Goal: Task Accomplishment & Management: Manage account settings

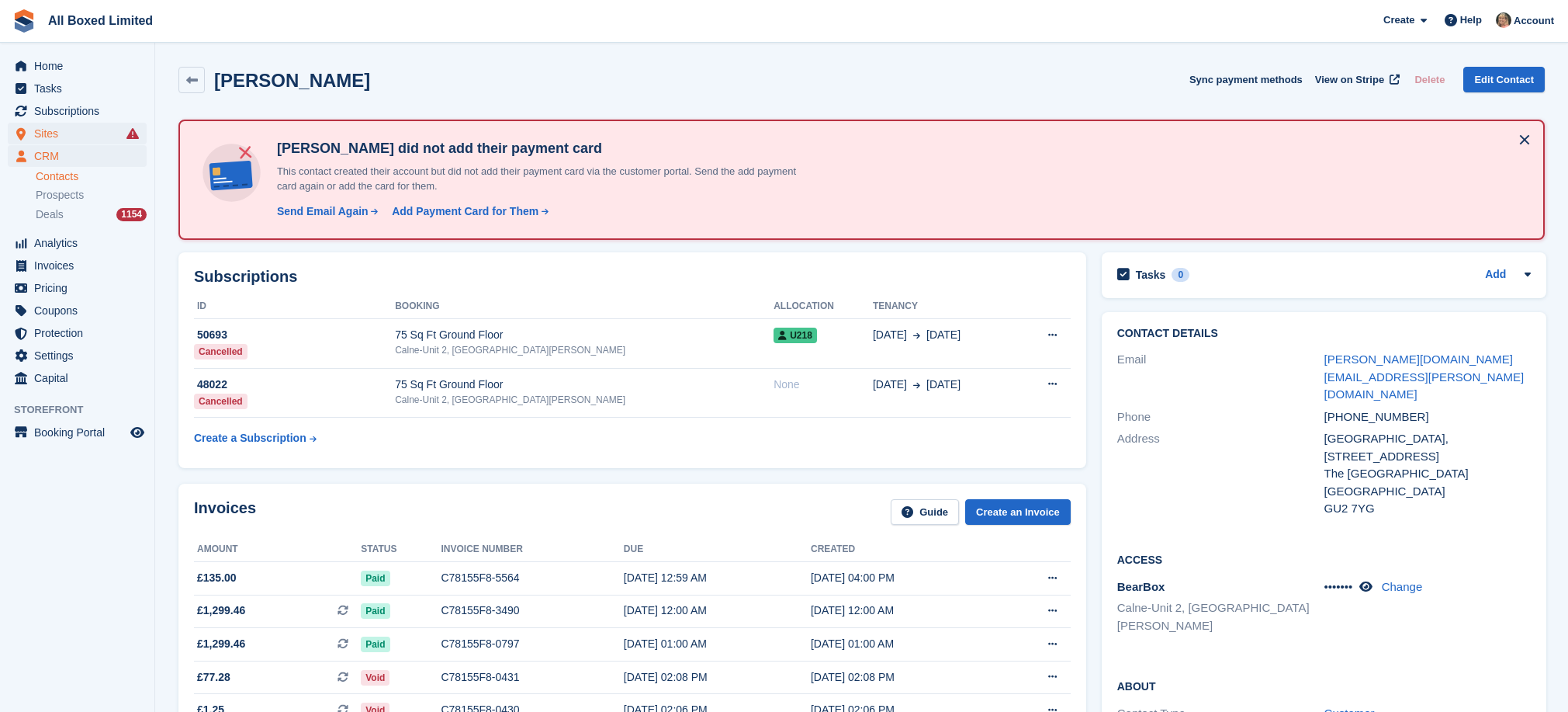
scroll to position [338, 0]
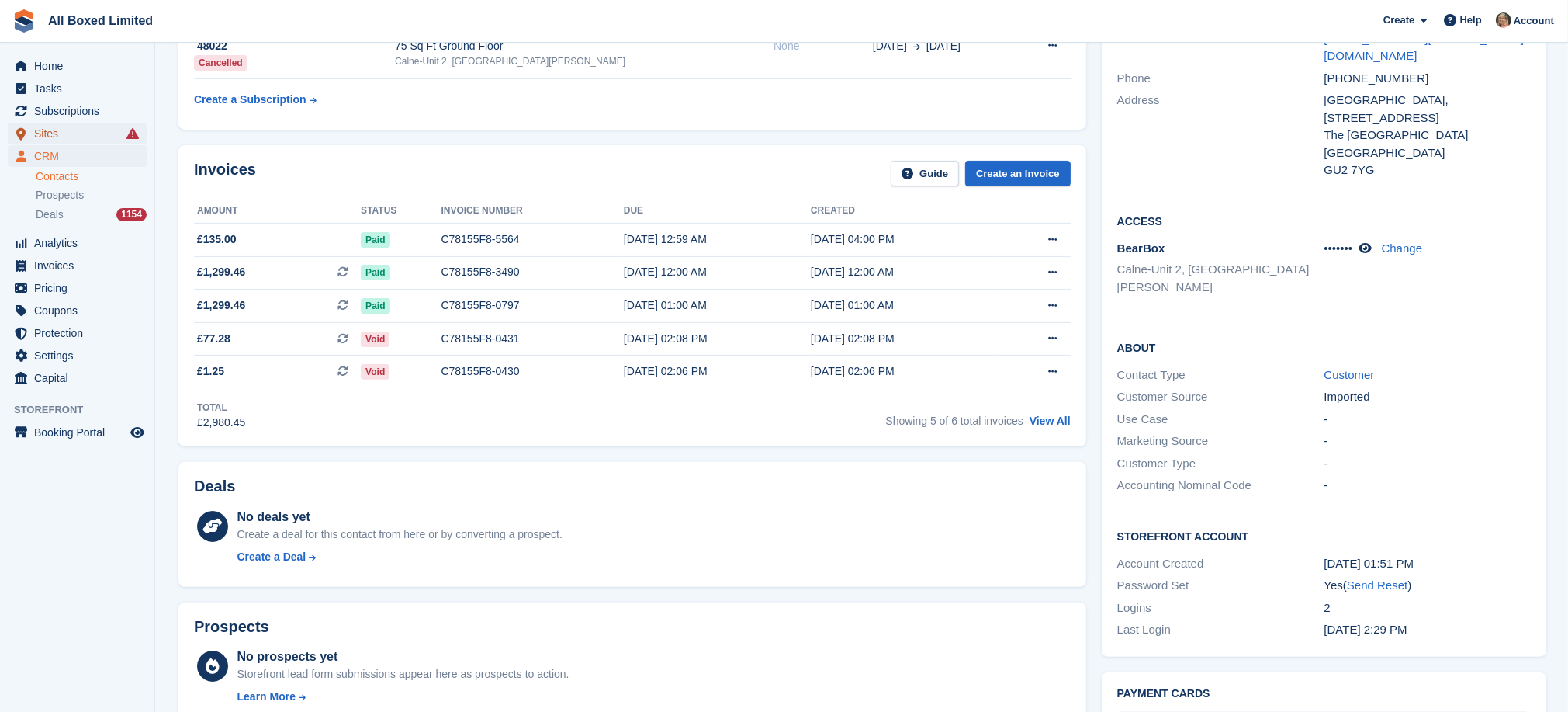
click at [60, 132] on span "Sites" at bounding box center [80, 133] width 93 height 22
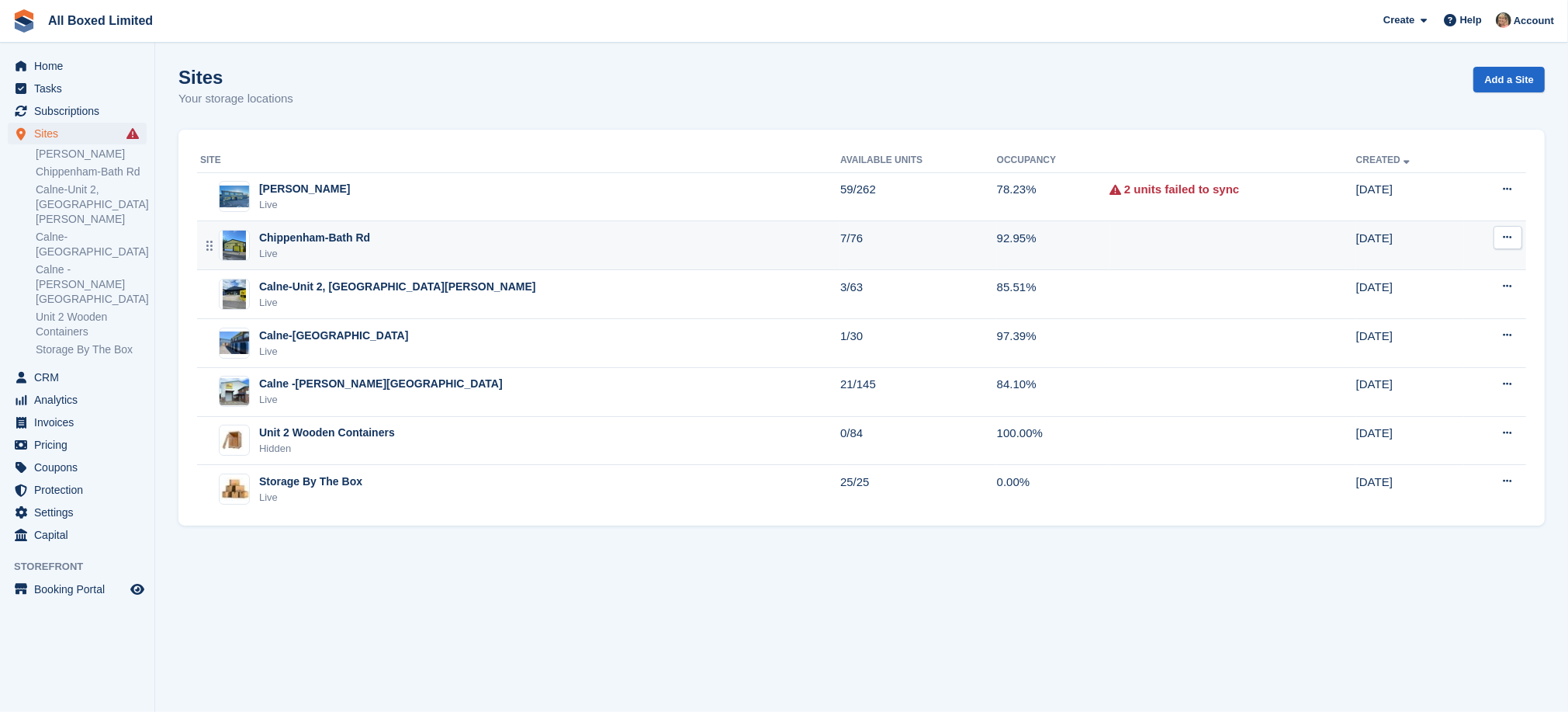
click at [293, 234] on div "Chippenham-Bath Rd" at bounding box center [314, 238] width 111 height 17
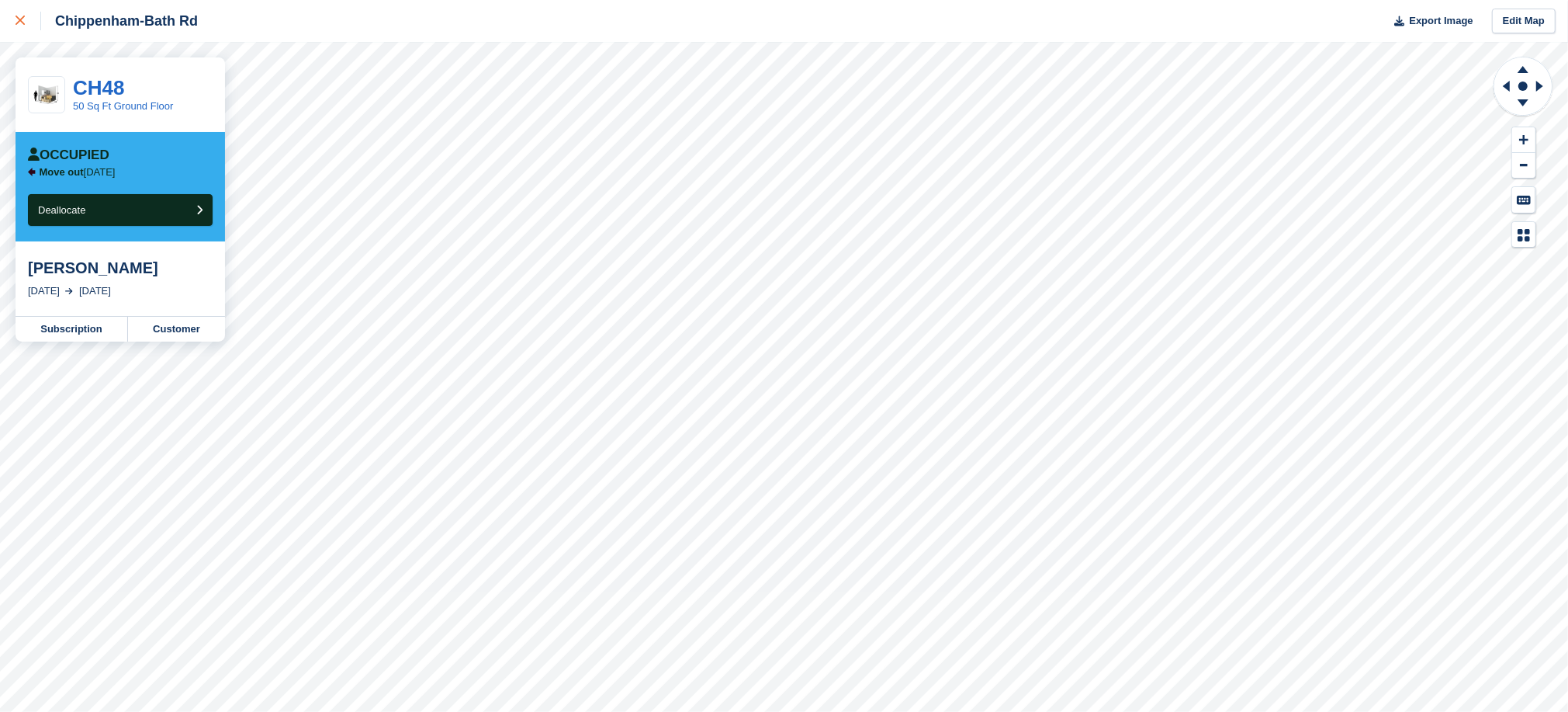
click at [16, 18] on icon at bounding box center [20, 20] width 10 height 10
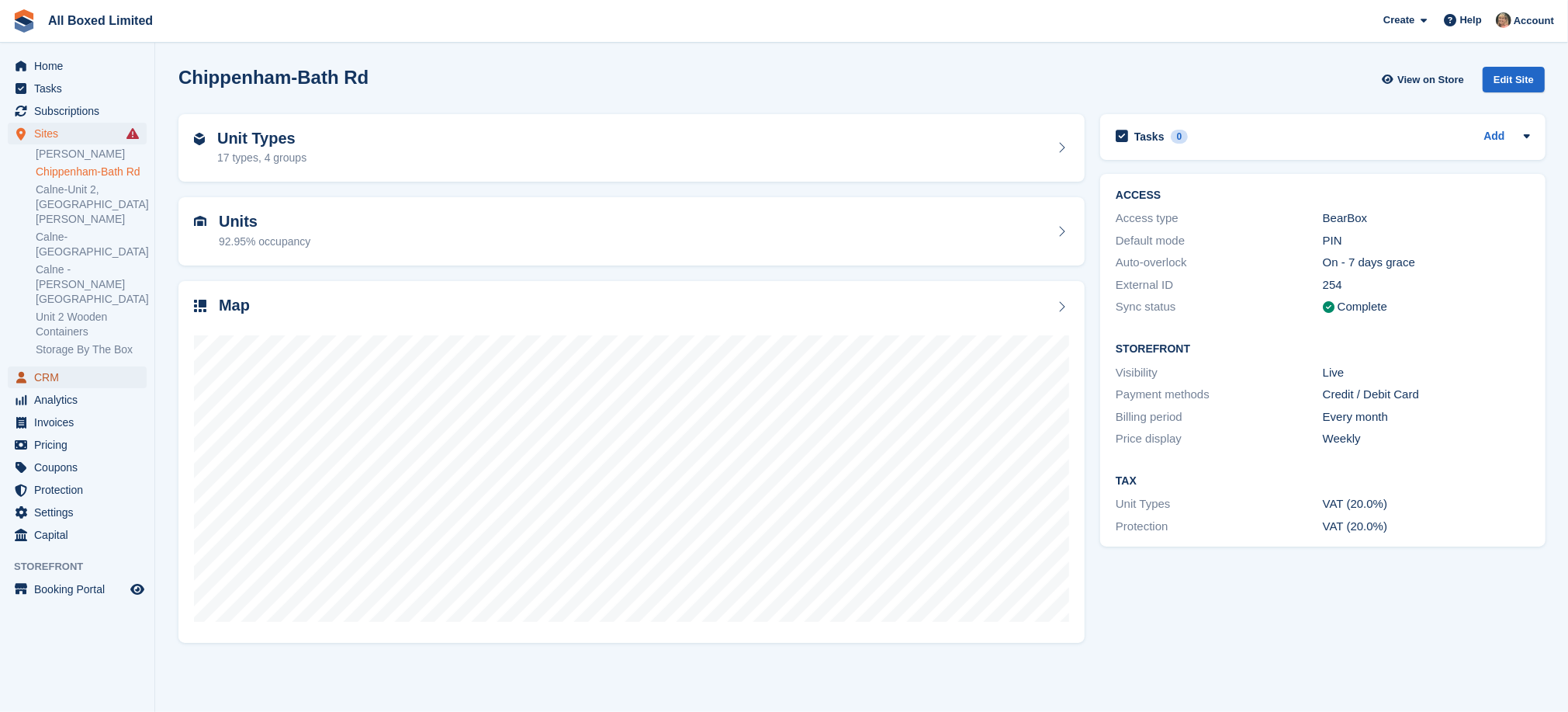
click at [48, 366] on span "CRM" at bounding box center [80, 376] width 93 height 22
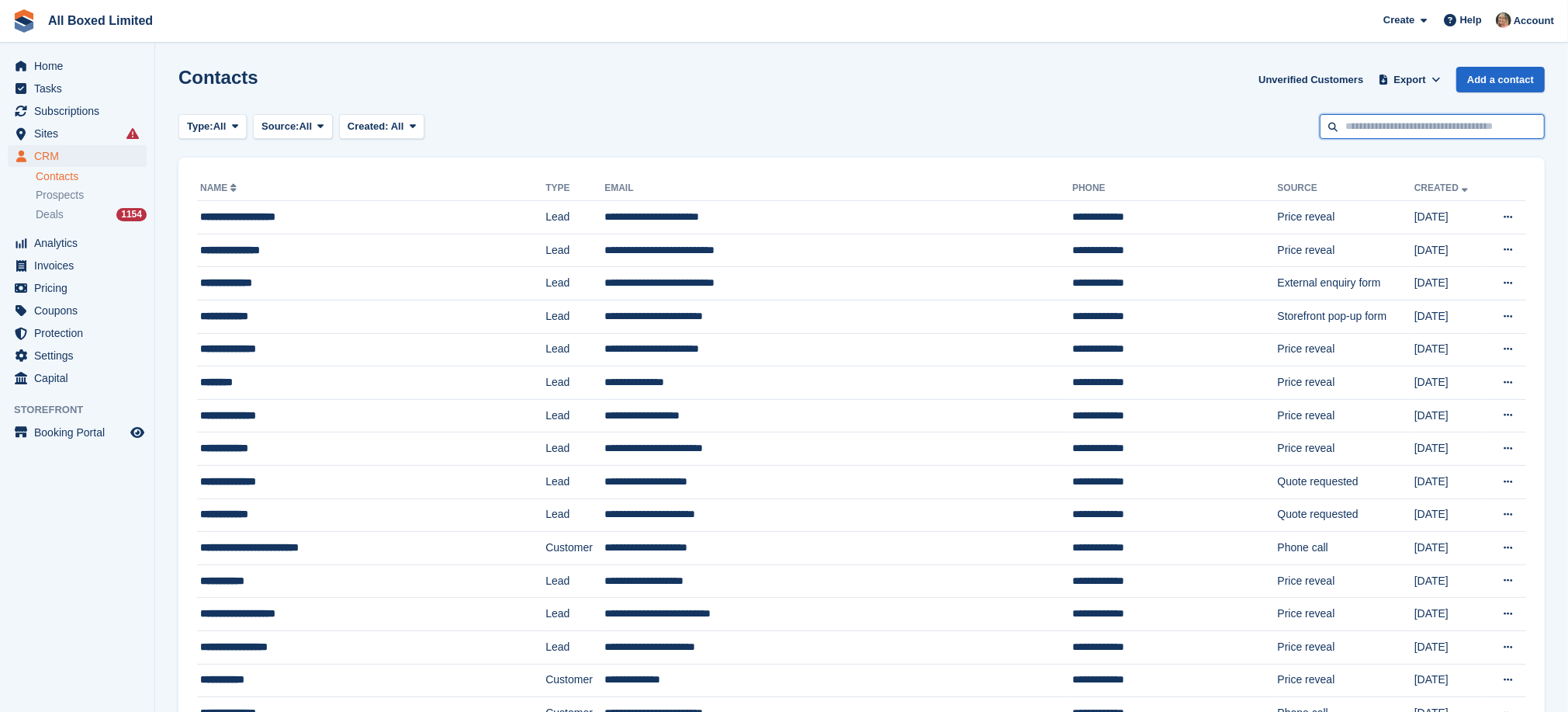
click at [1376, 125] on input "text" at bounding box center [1432, 126] width 225 height 25
type input "*******"
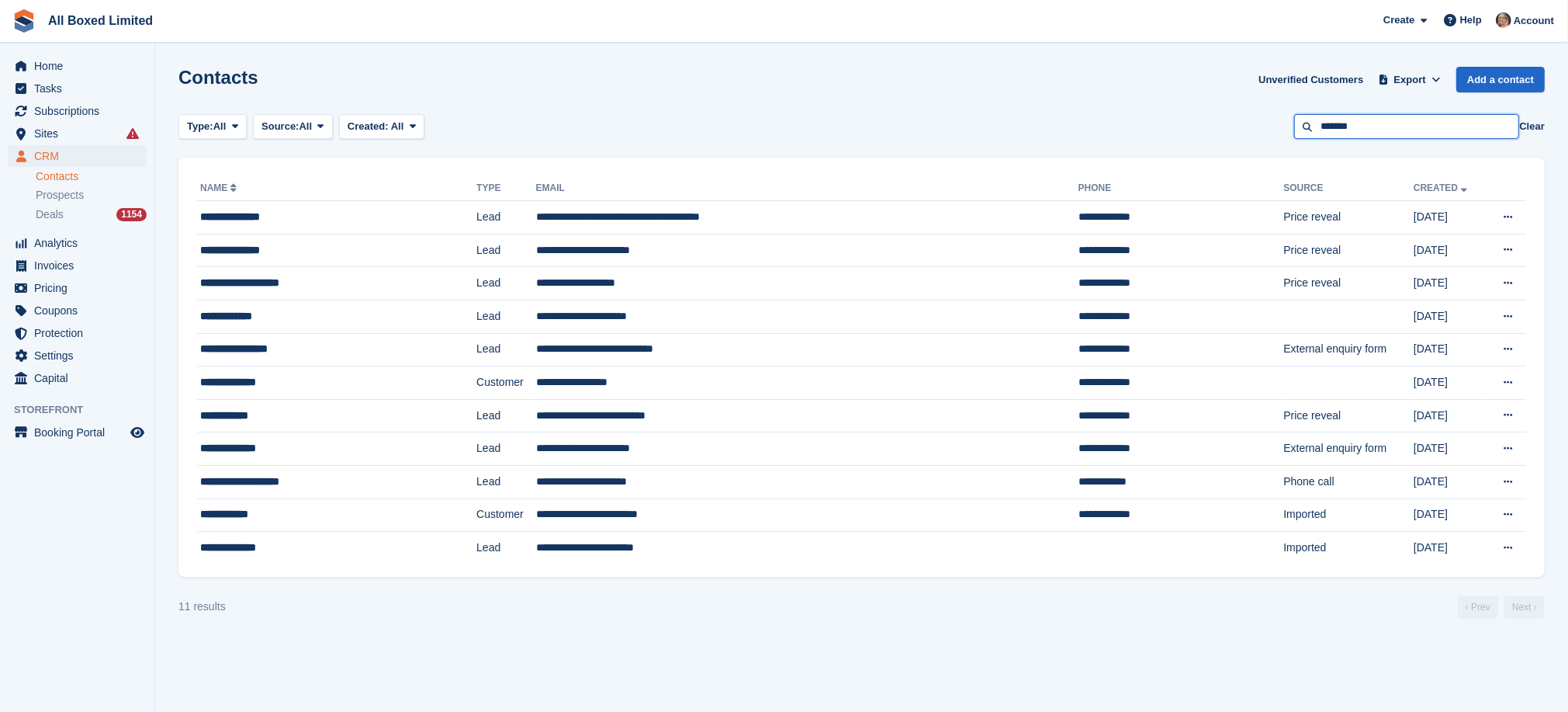
click at [1378, 123] on input "*******" at bounding box center [1407, 126] width 225 height 25
type input "*"
click at [44, 132] on span "Sites" at bounding box center [80, 133] width 93 height 22
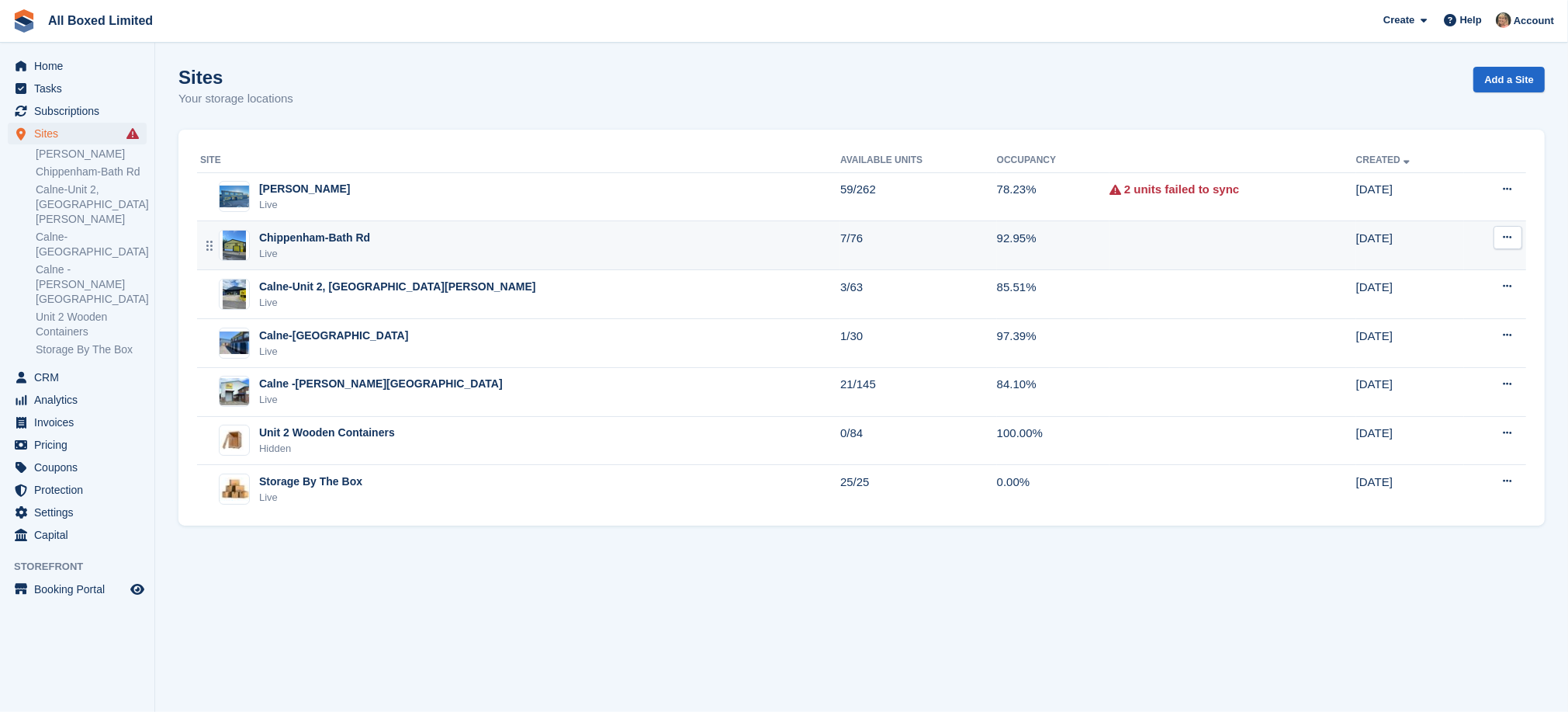
click at [341, 241] on div "Chippenham-Bath Rd" at bounding box center [314, 238] width 111 height 17
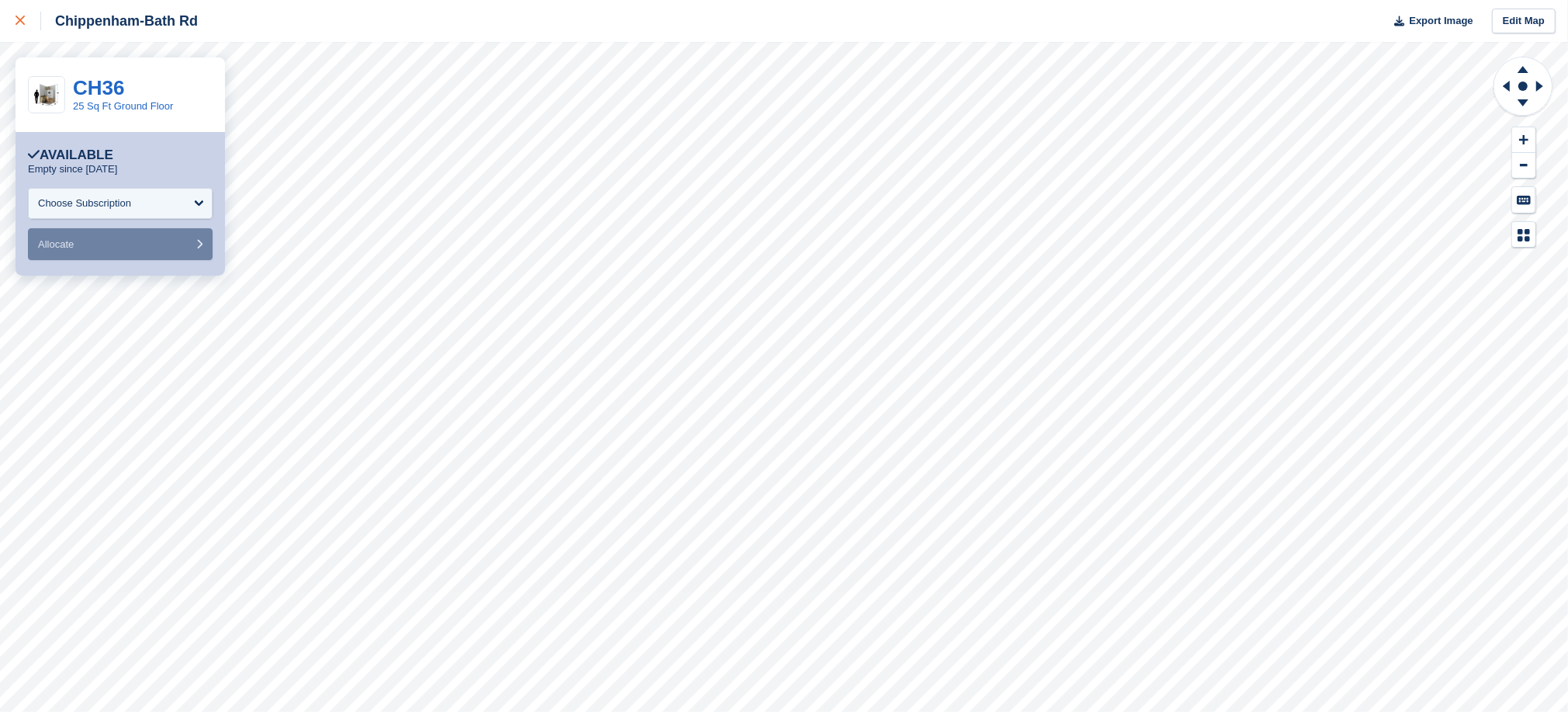
click at [16, 17] on icon at bounding box center [20, 20] width 10 height 10
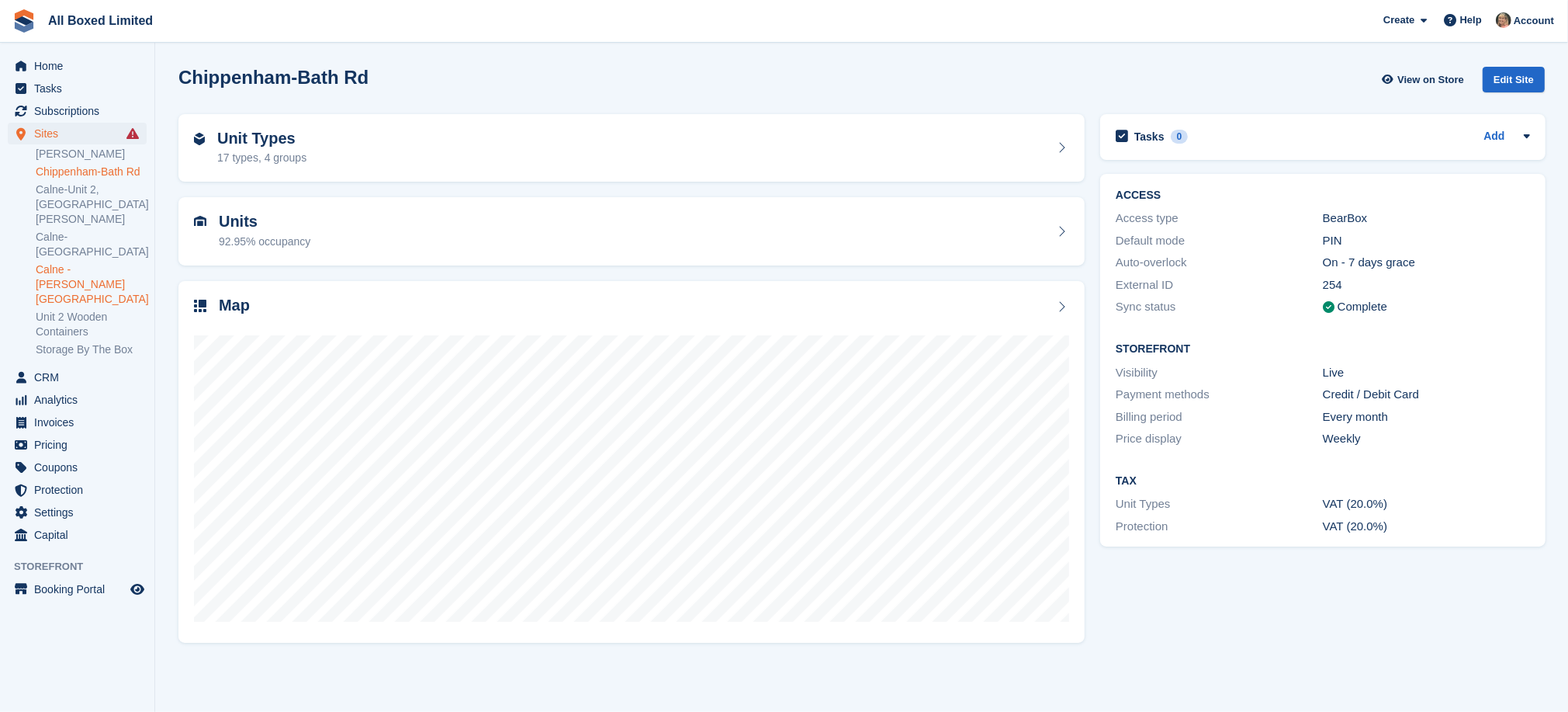
click at [62, 262] on link "Calne -[PERSON_NAME][GEOGRAPHIC_DATA]" at bounding box center [91, 284] width 111 height 44
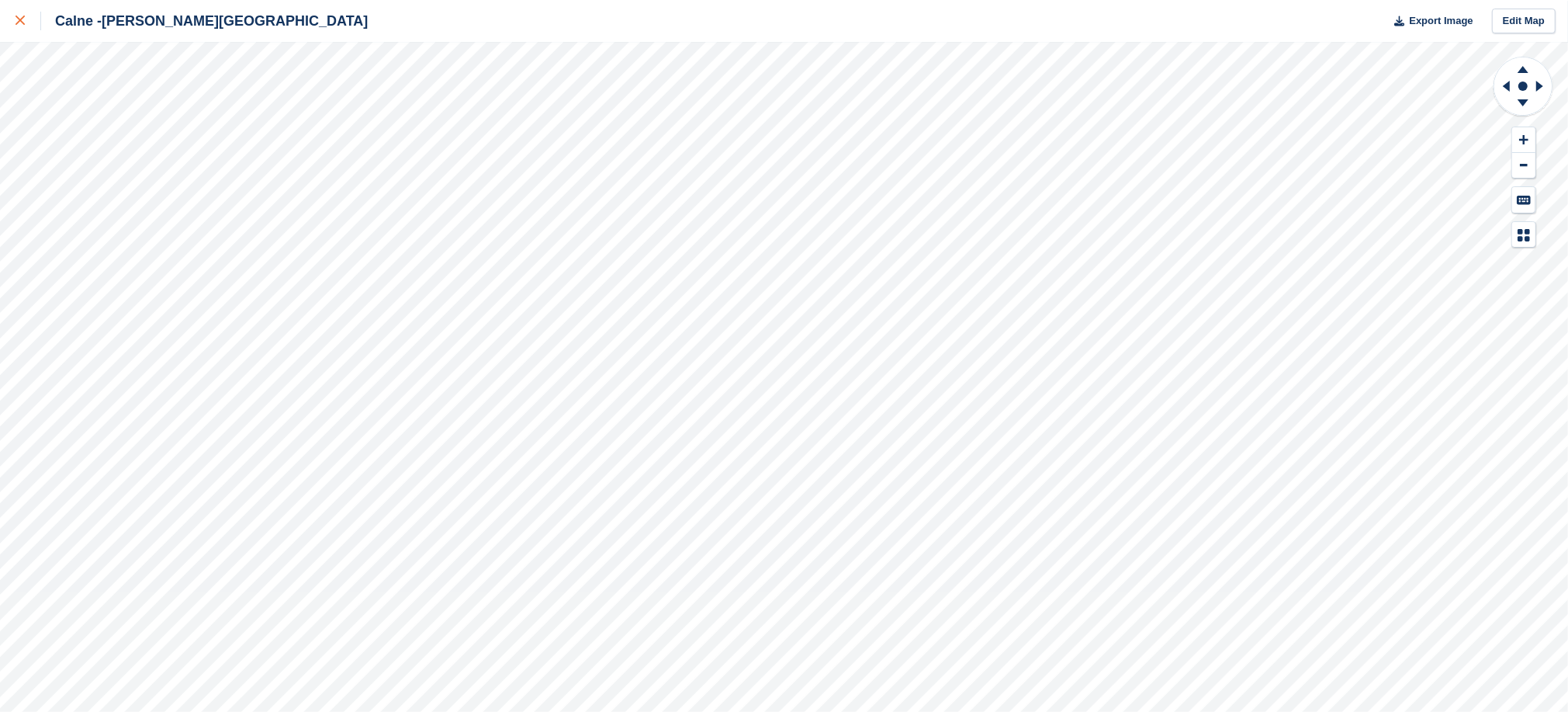
click at [17, 17] on icon at bounding box center [20, 20] width 10 height 10
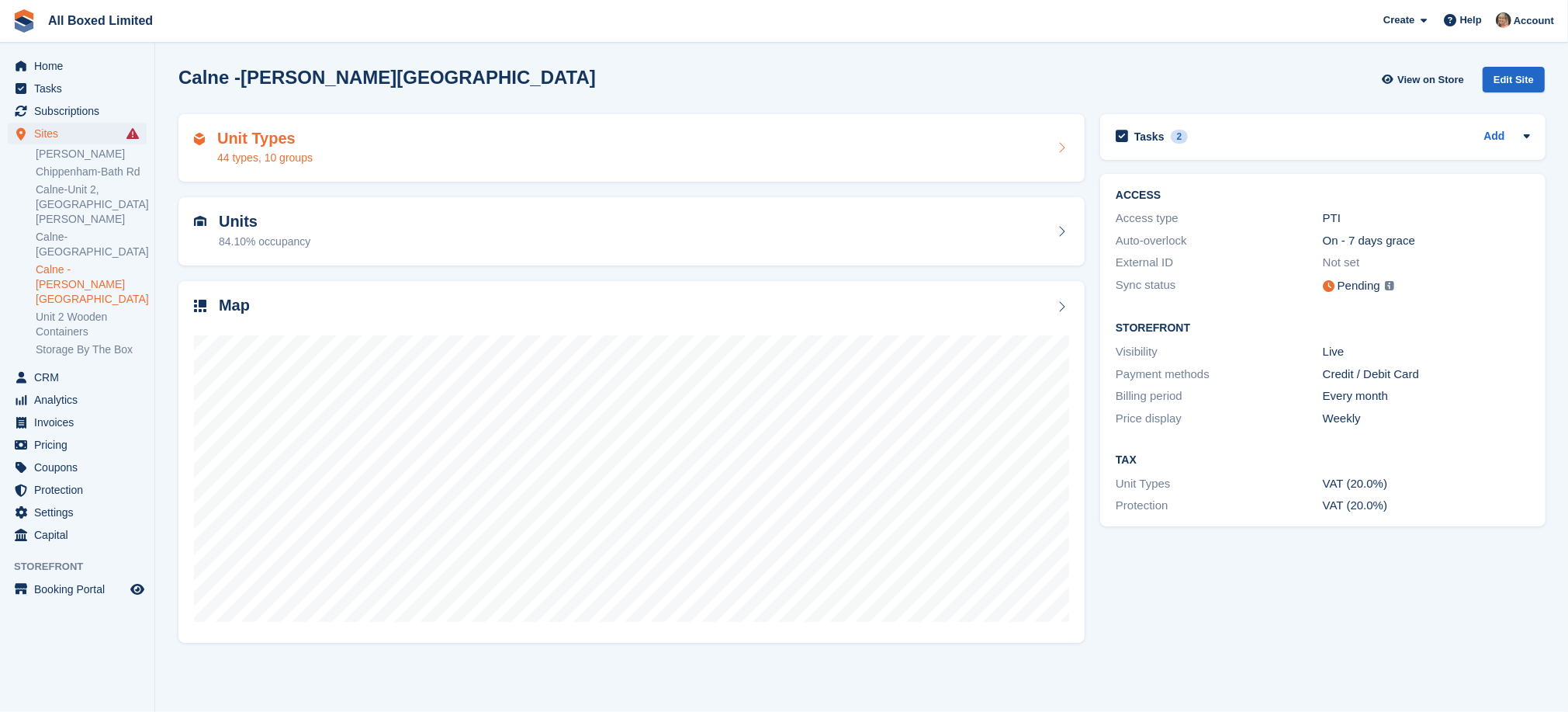
click at [348, 153] on div "Unit Types 44 types, 10 groups" at bounding box center [632, 148] width 875 height 37
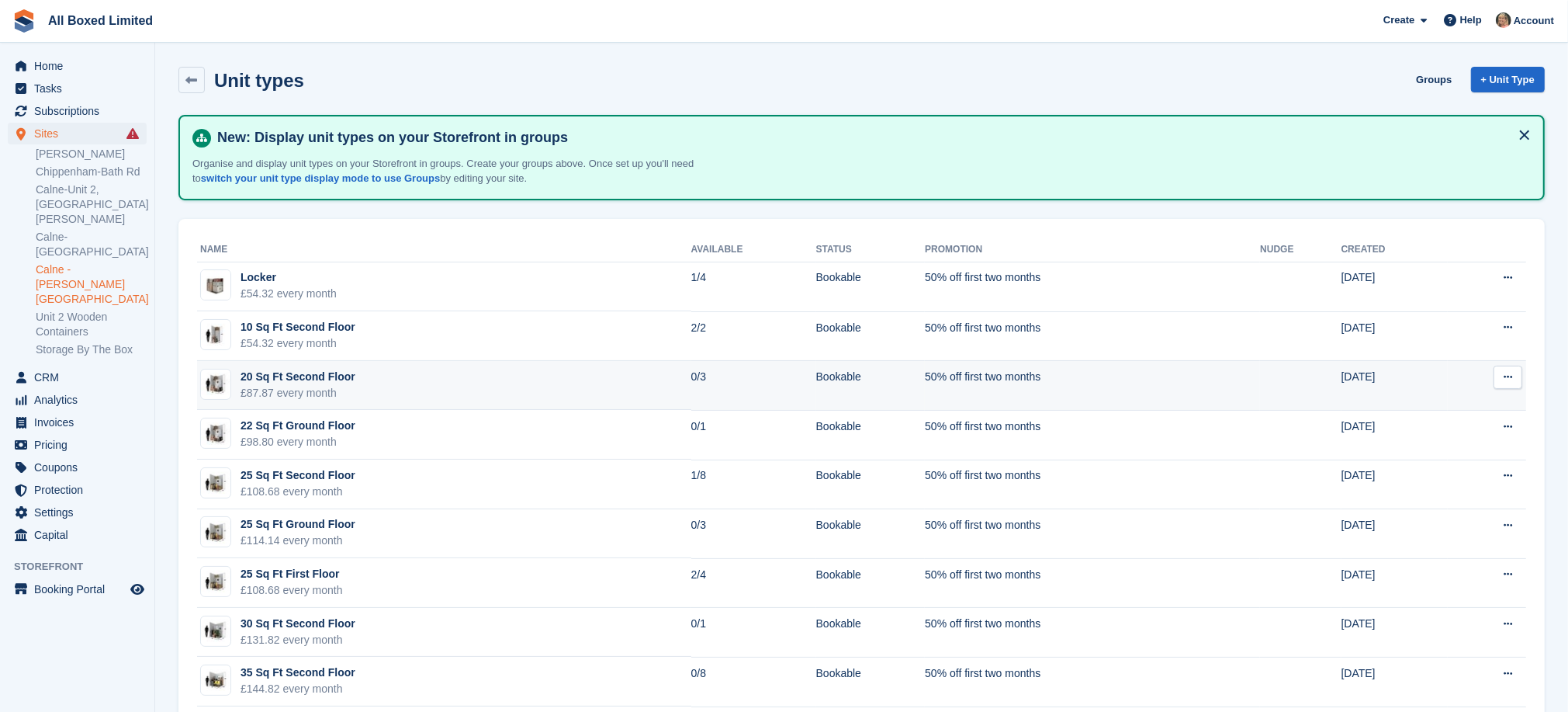
click at [544, 381] on td "20 Sq Ft Second Floor £87.87 every month" at bounding box center [443, 385] width 494 height 50
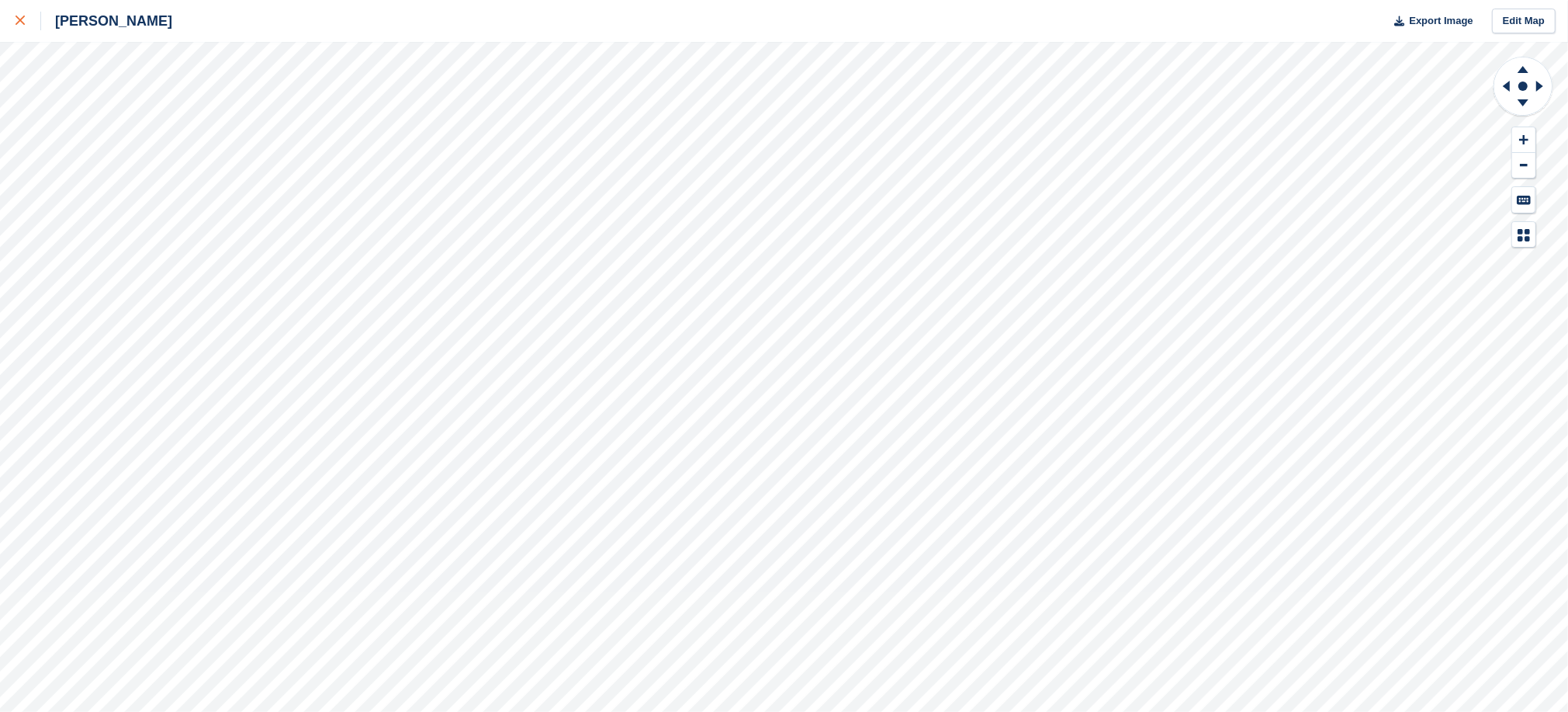
click at [23, 17] on icon at bounding box center [20, 20] width 10 height 10
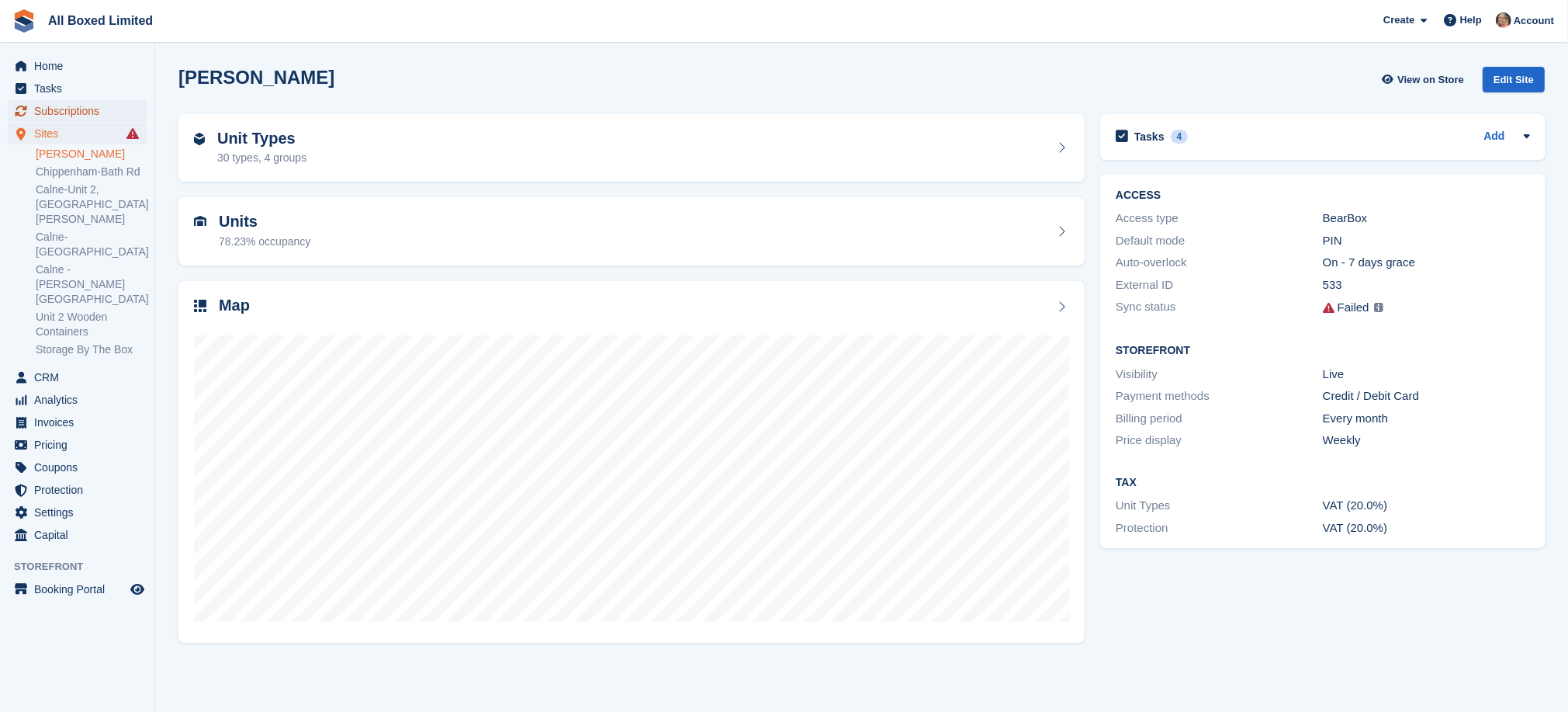
click at [60, 112] on span "Subscriptions" at bounding box center [80, 111] width 93 height 22
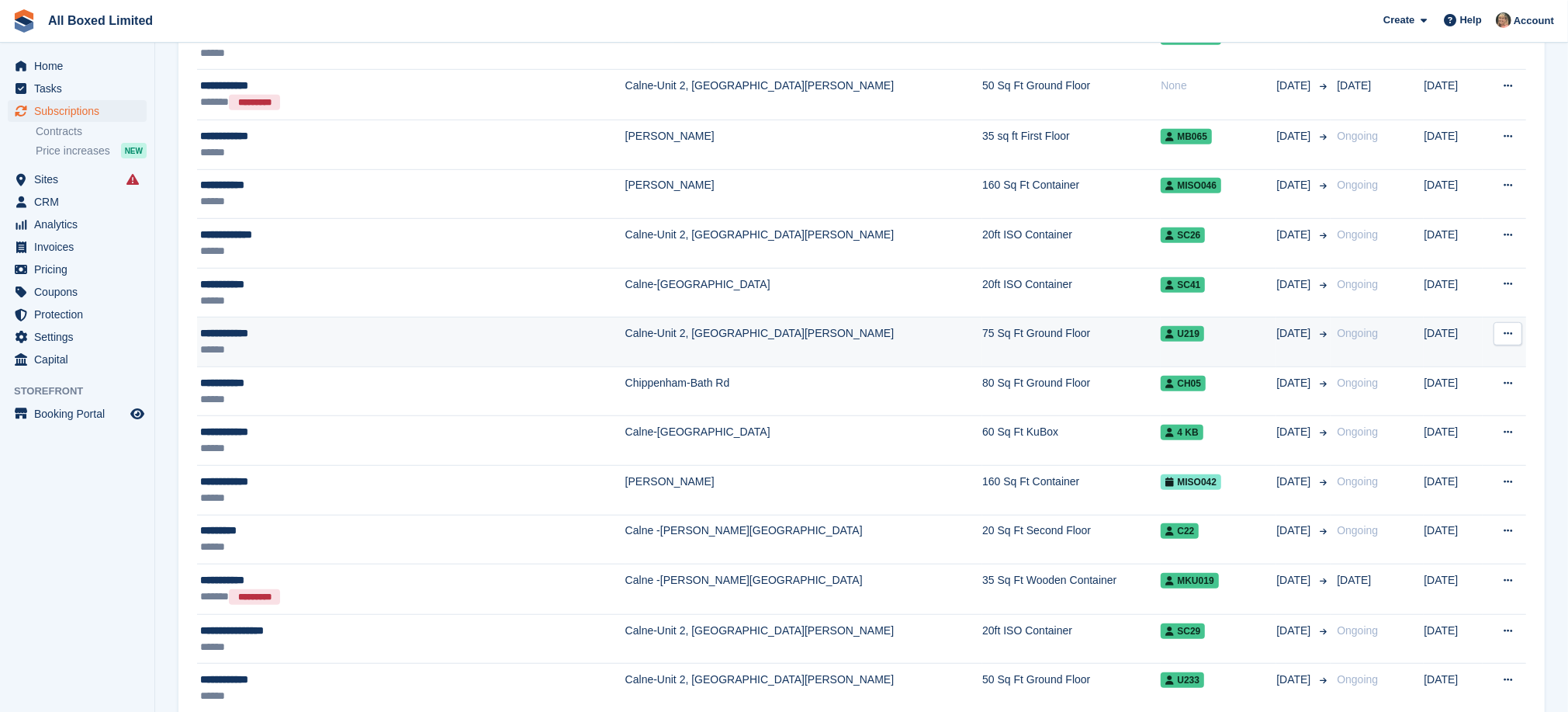
scroll to position [582, 0]
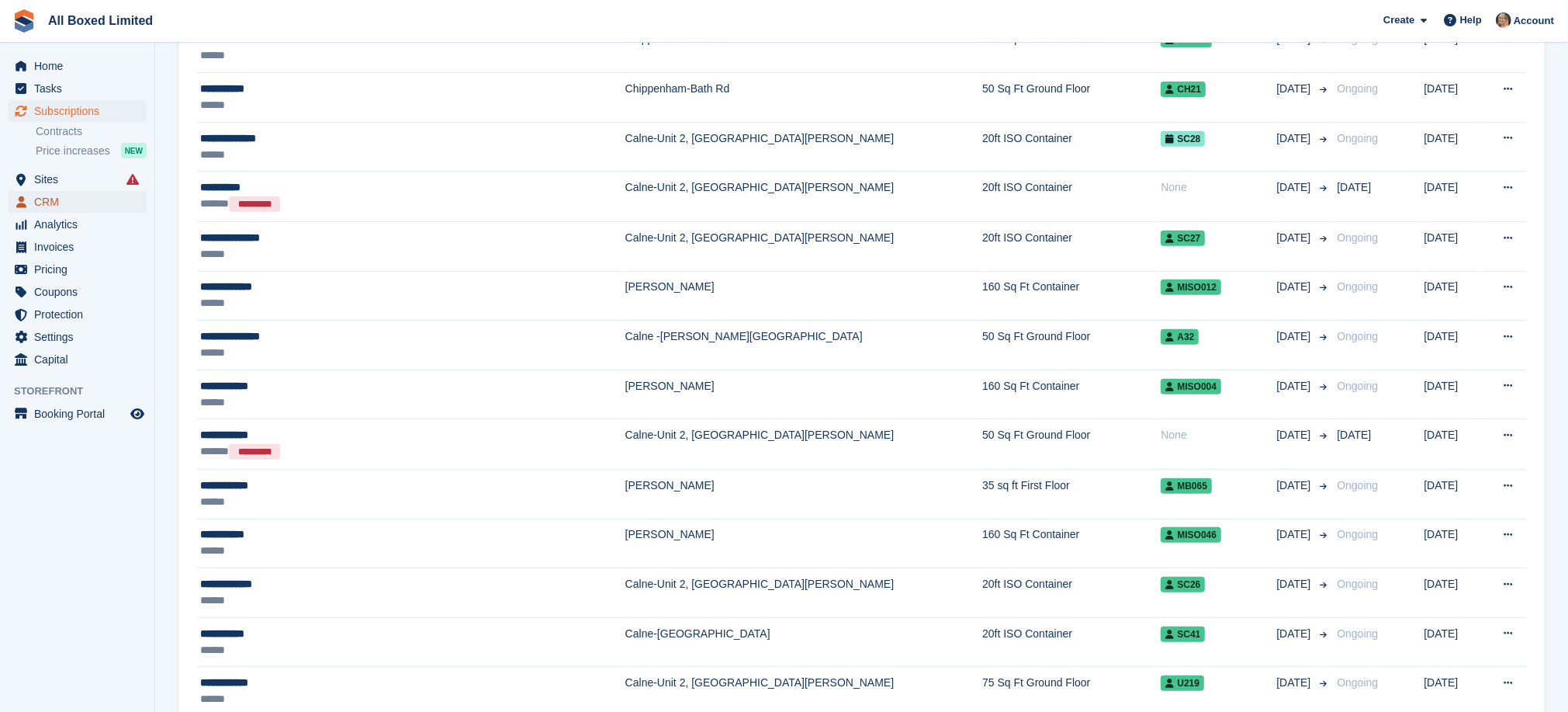
click at [62, 204] on span "CRM" at bounding box center [80, 201] width 93 height 22
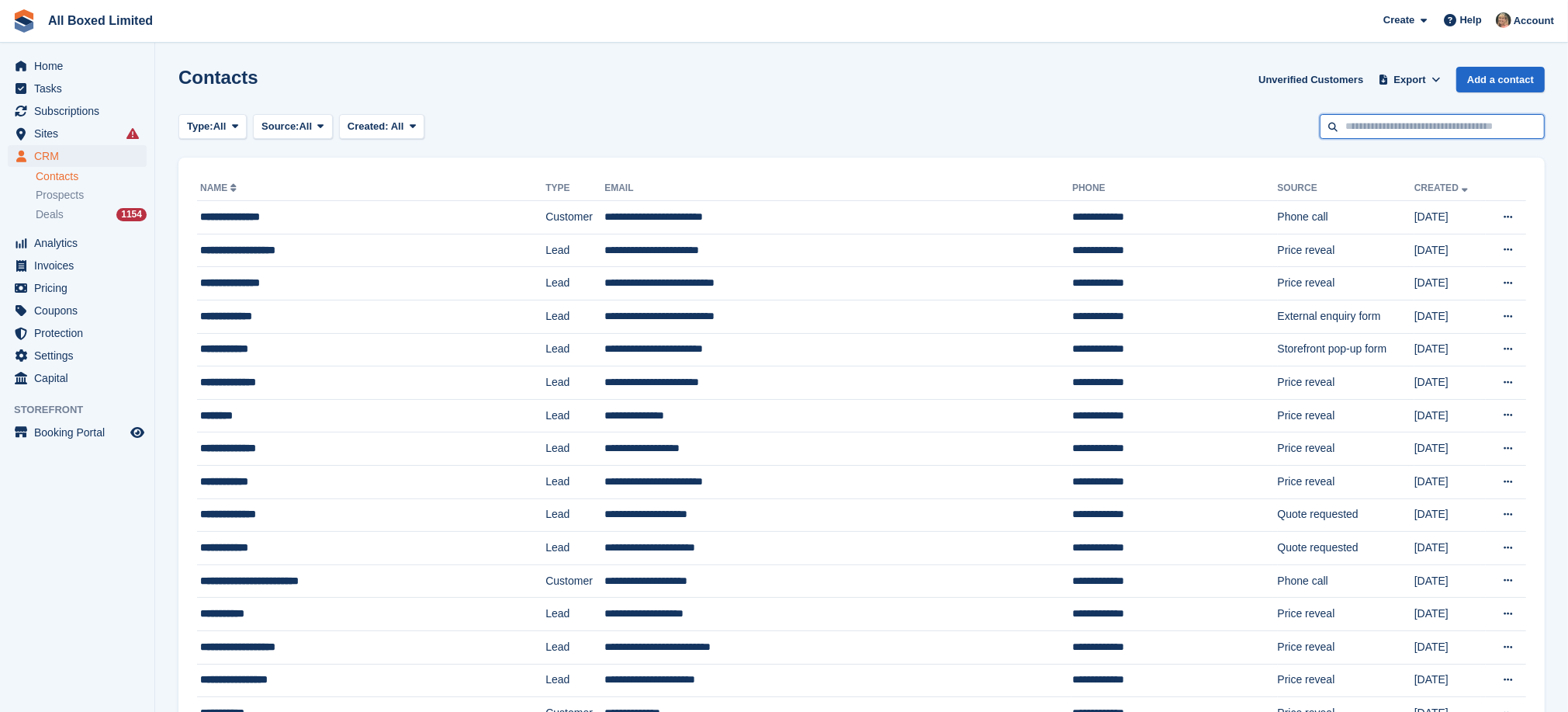
click at [1360, 127] on input "text" at bounding box center [1432, 126] width 225 height 25
type input "*******"
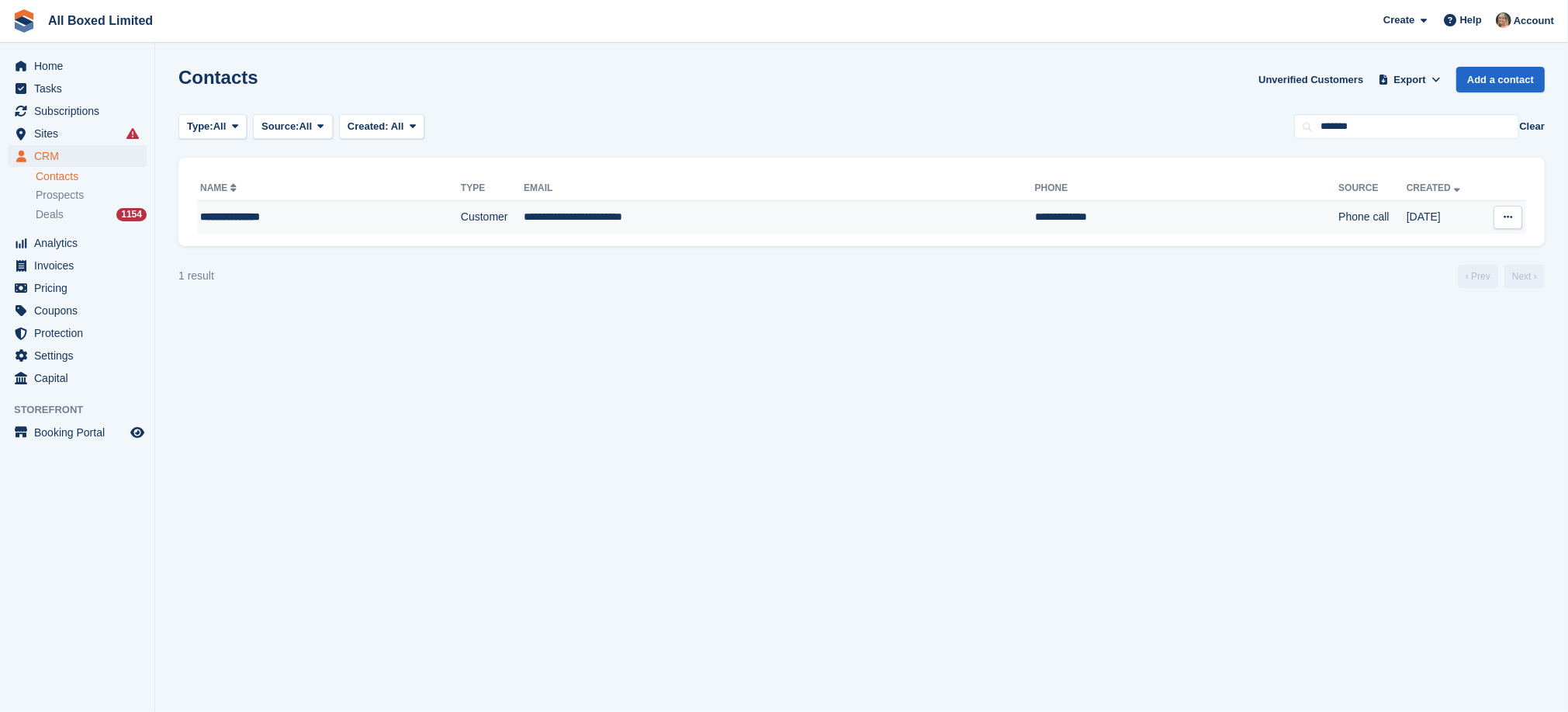
click at [585, 219] on td "**********" at bounding box center [779, 217] width 511 height 32
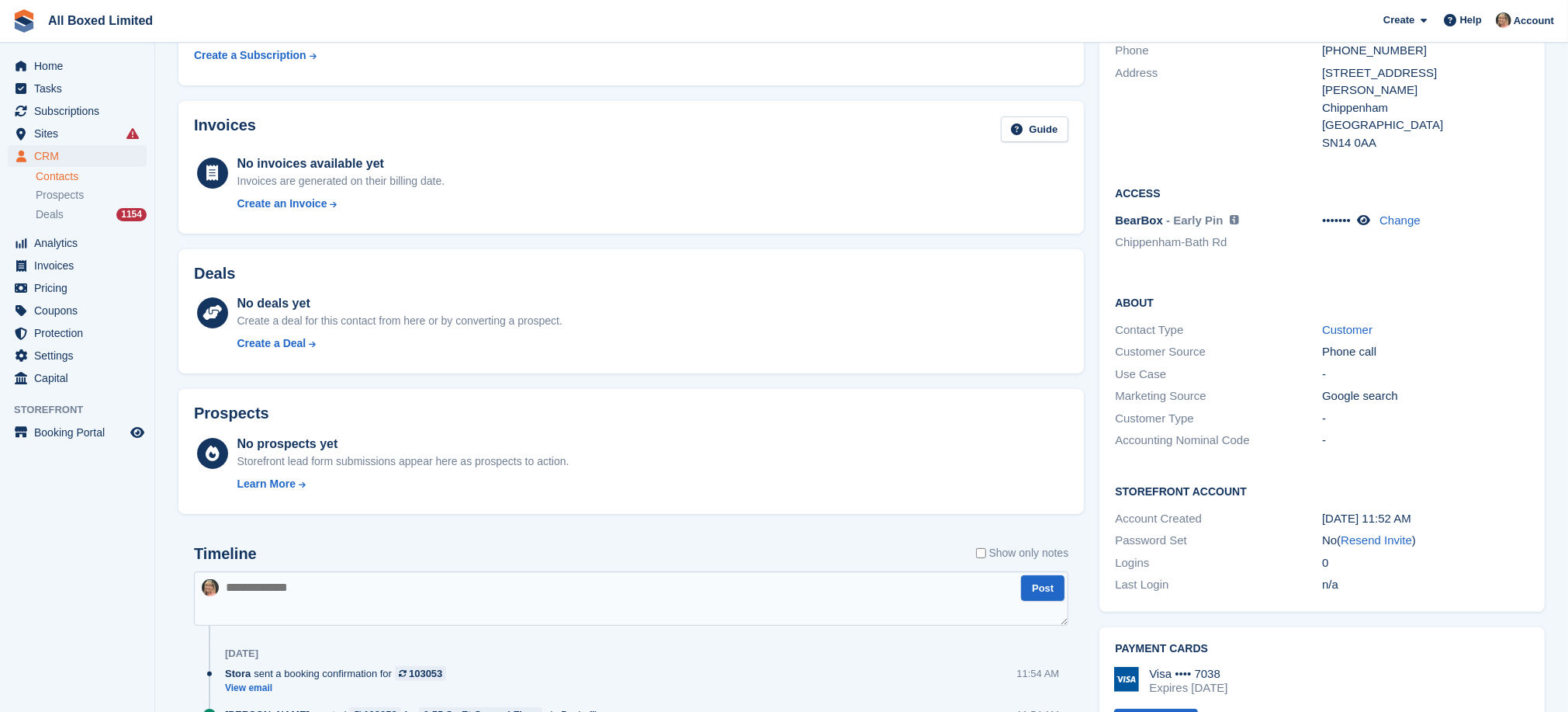
scroll to position [233, 0]
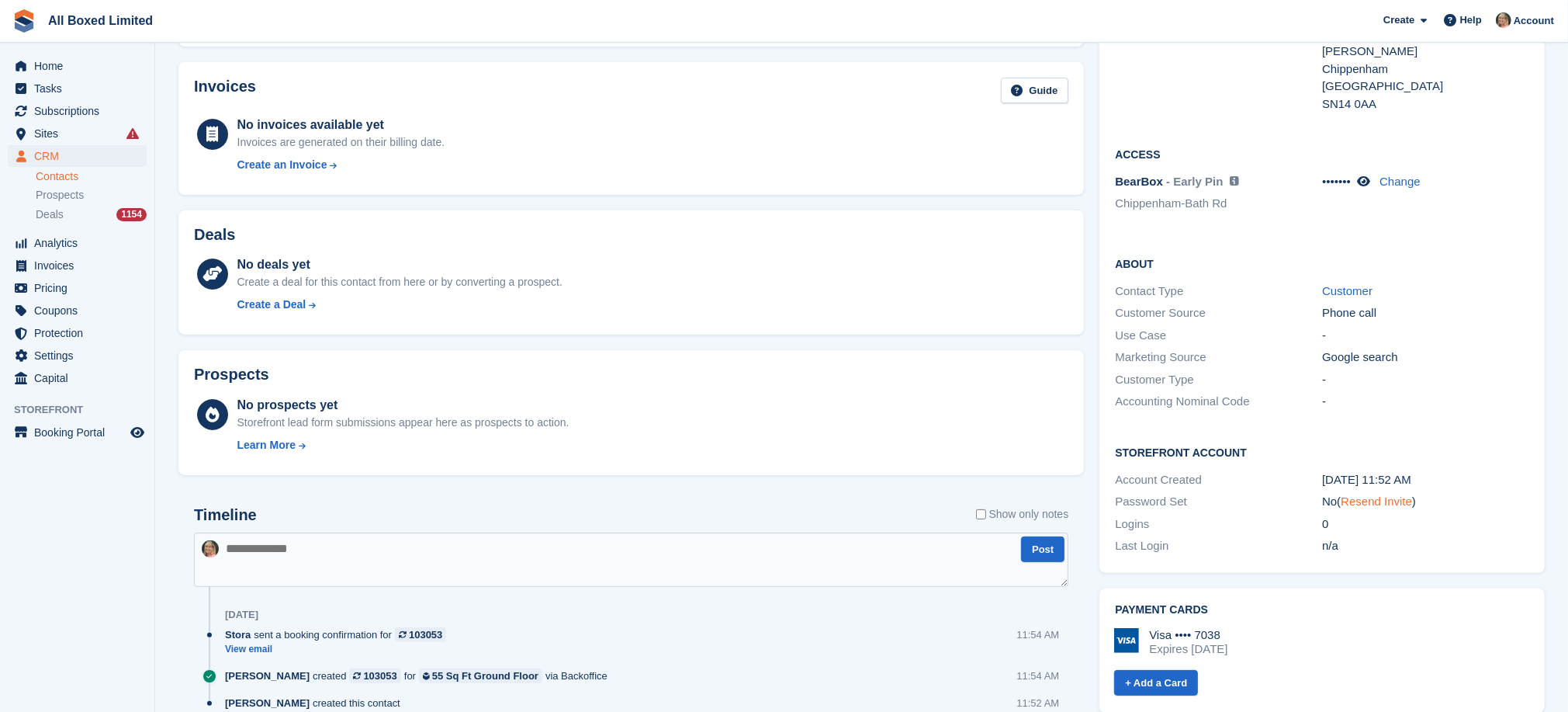
click at [1397, 494] on link "Resend Invite" at bounding box center [1376, 500] width 71 height 13
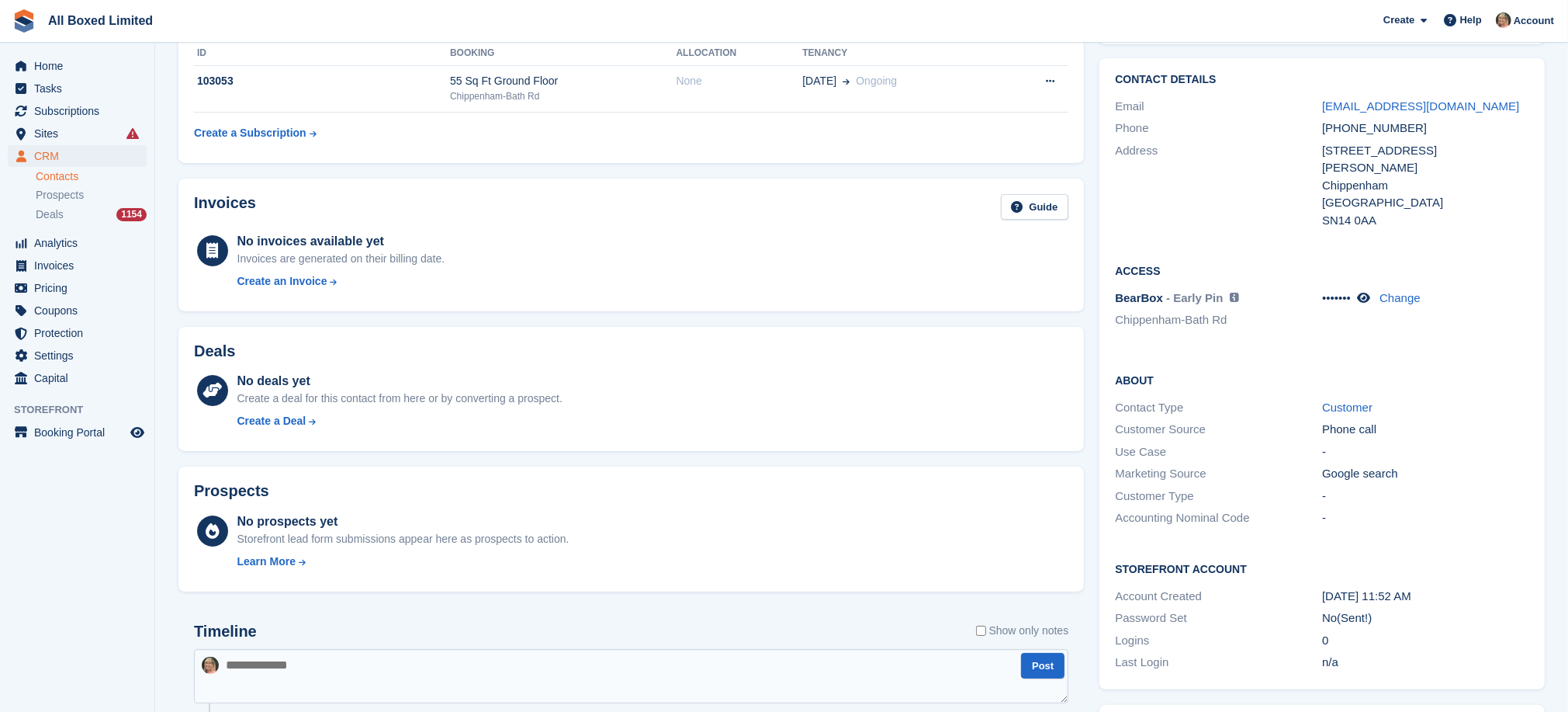
scroll to position [0, 0]
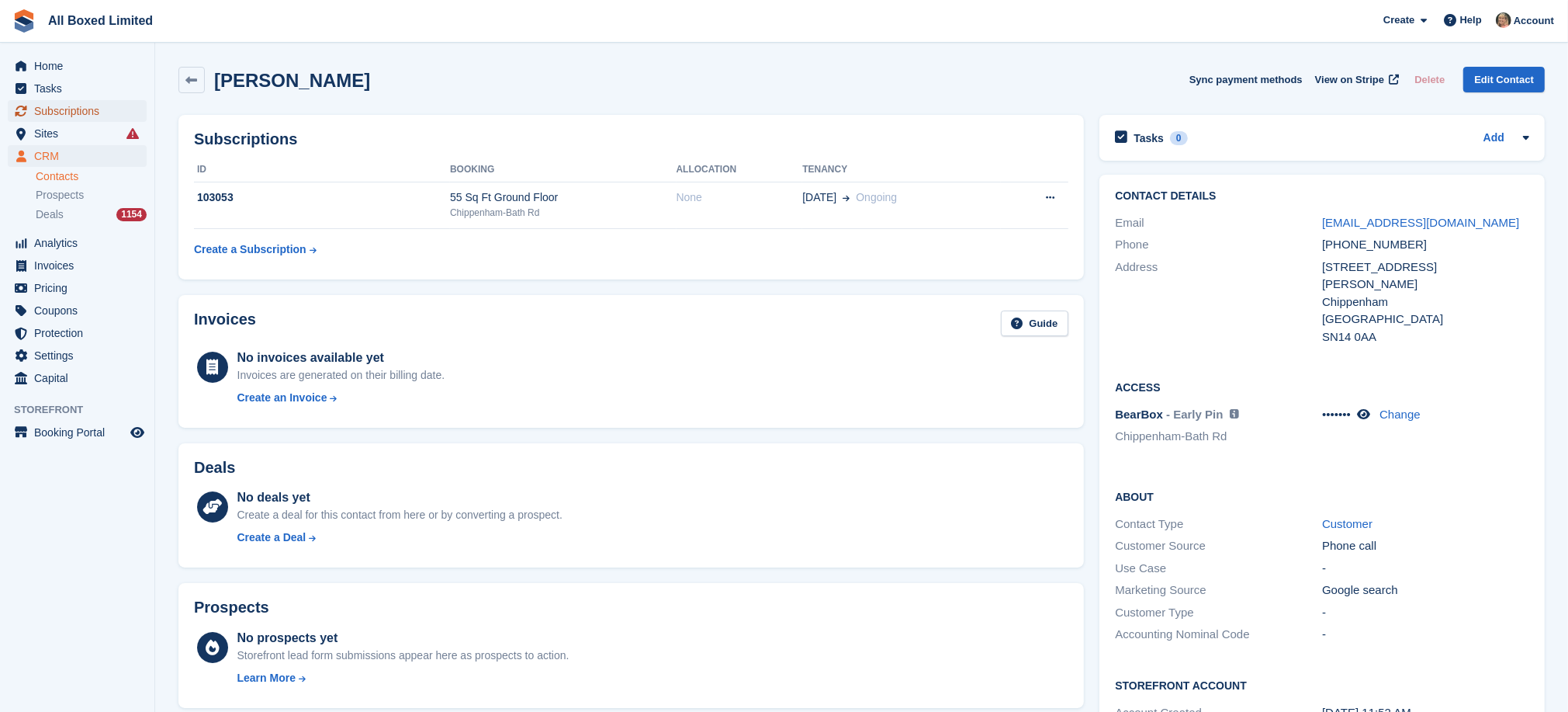
click at [56, 112] on span "Subscriptions" at bounding box center [80, 111] width 93 height 22
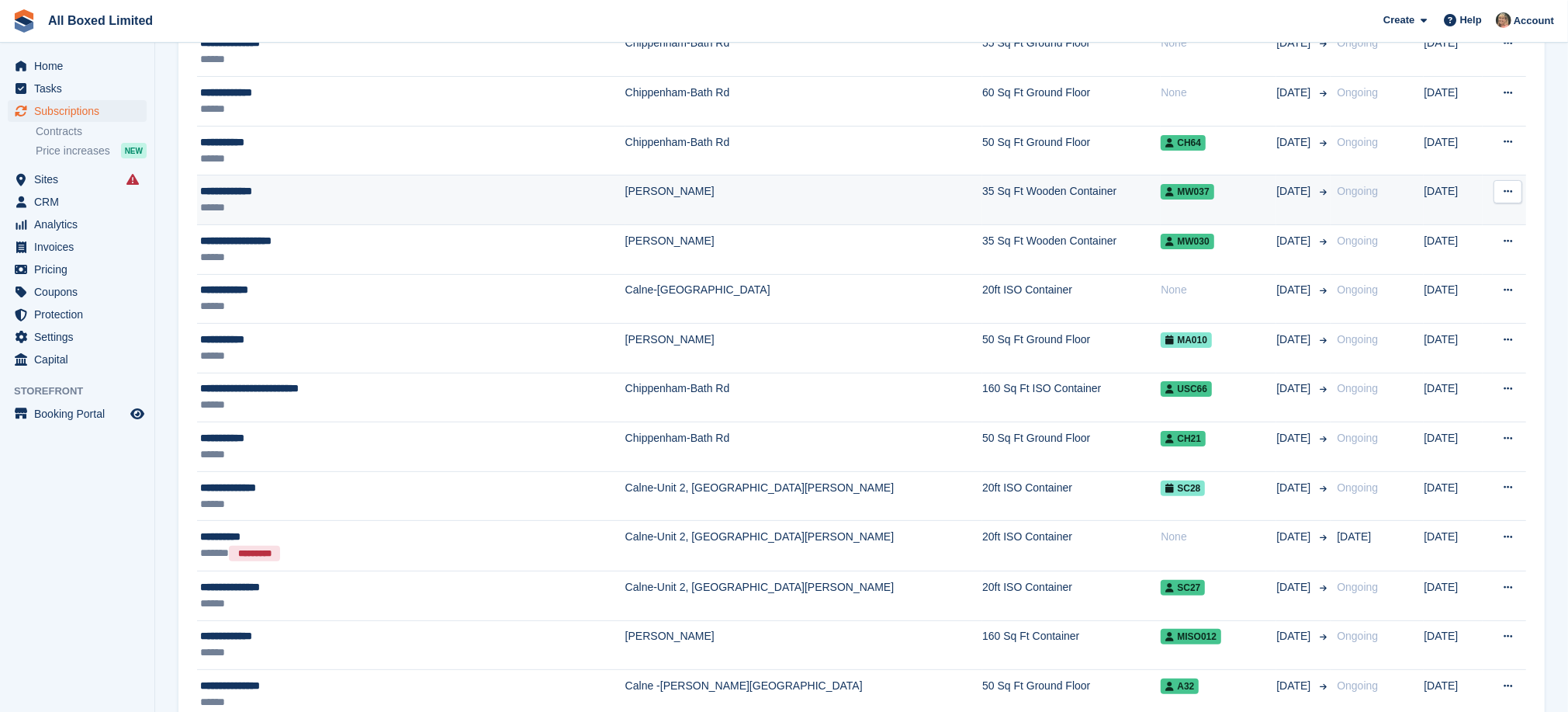
scroll to position [117, 0]
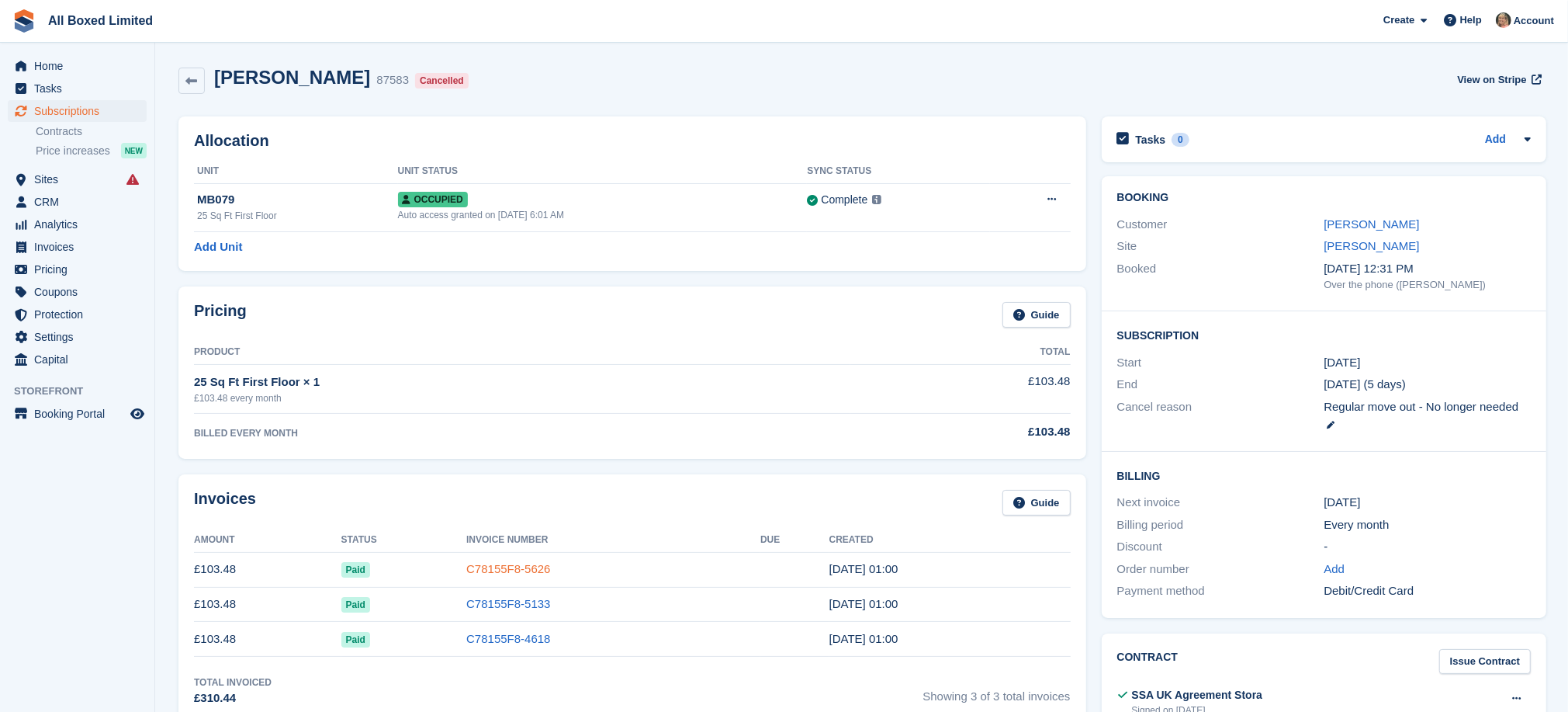
click at [524, 567] on link "C78155F8-5626" at bounding box center [508, 568] width 84 height 13
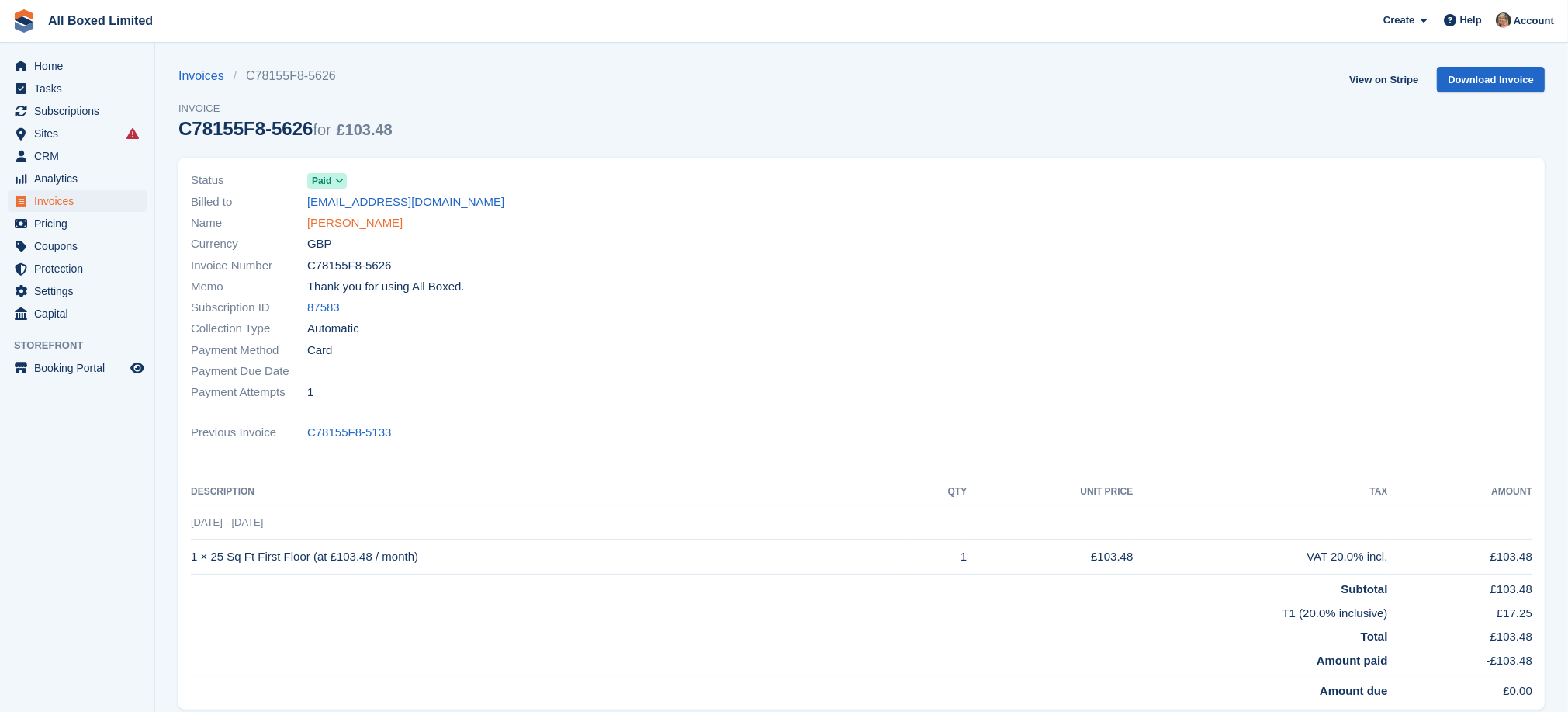
click at [358, 224] on link "[PERSON_NAME]" at bounding box center [355, 223] width 96 height 17
